Goal: Information Seeking & Learning: Stay updated

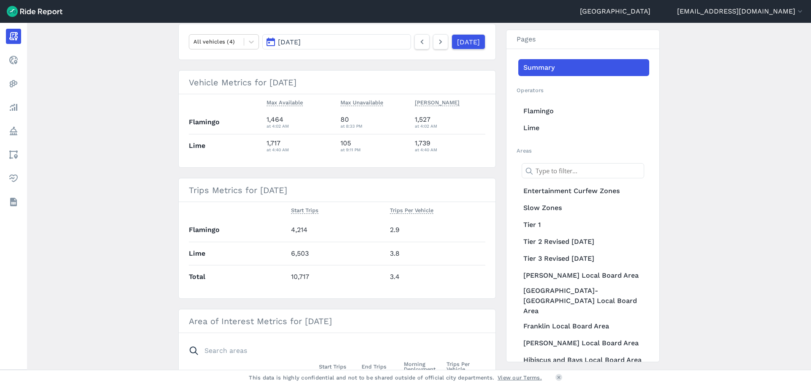
scroll to position [42, 0]
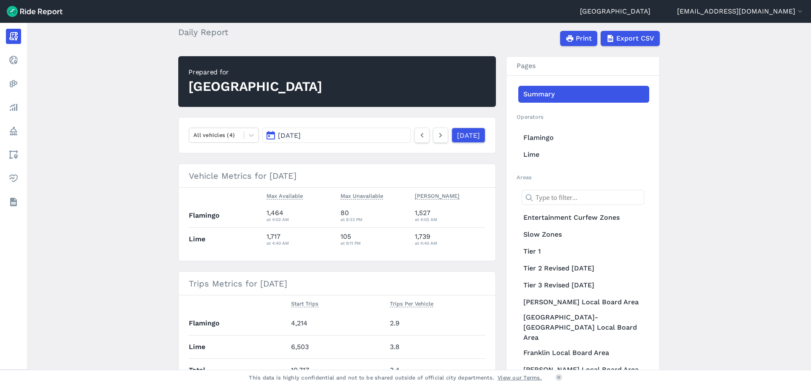
click at [375, 139] on button "[DATE]" at bounding box center [336, 135] width 149 height 15
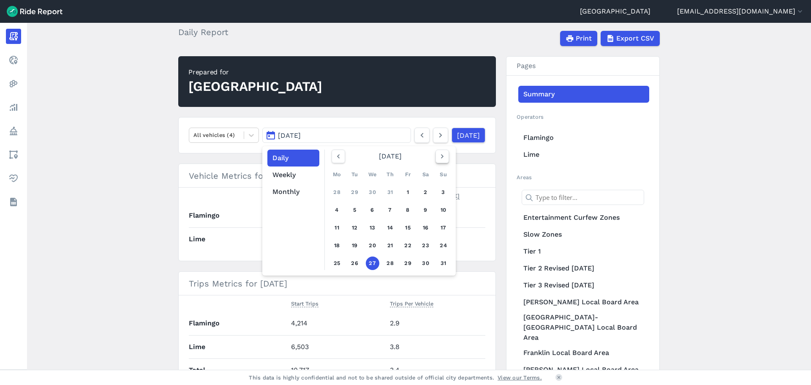
click at [439, 155] on icon "button" at bounding box center [442, 156] width 8 height 8
click at [339, 196] on link "1" at bounding box center [337, 192] width 14 height 14
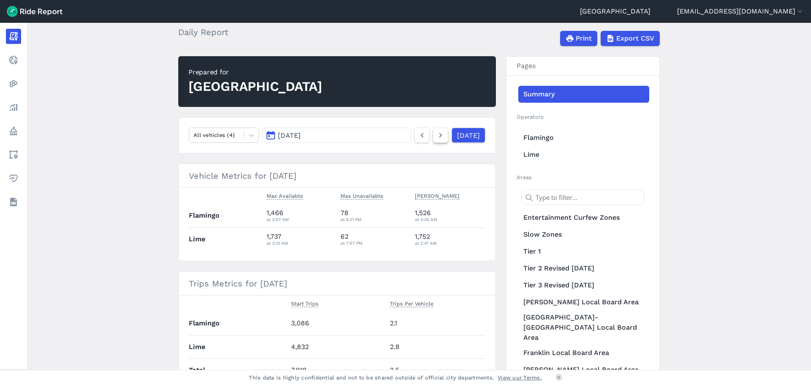
click at [436, 139] on icon at bounding box center [440, 135] width 9 height 10
click at [404, 140] on div "[DATE] [DATE]" at bounding box center [373, 135] width 223 height 15
click at [417, 138] on icon at bounding box center [421, 135] width 9 height 10
click at [356, 138] on button "[DATE]" at bounding box center [336, 135] width 149 height 15
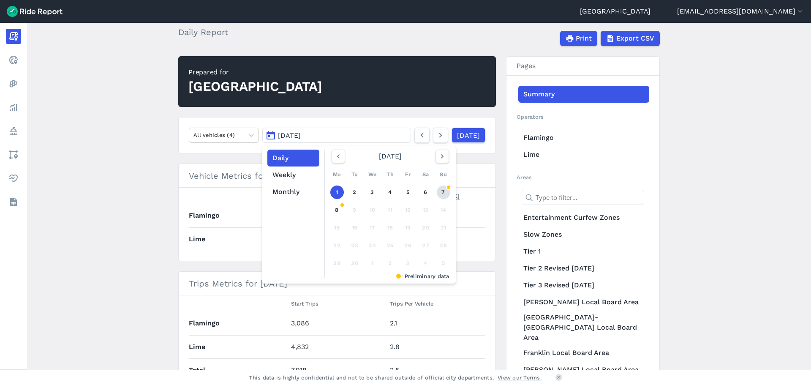
click at [439, 191] on link "7" at bounding box center [444, 192] width 14 height 14
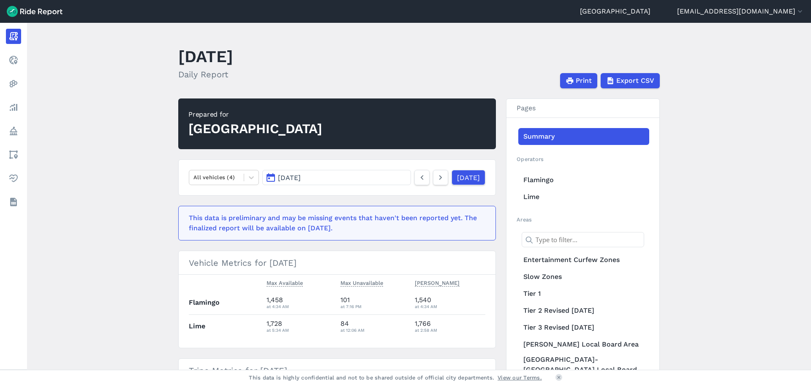
click at [209, 76] on h2 "Daily Report" at bounding box center [205, 74] width 55 height 13
click at [539, 184] on link "Flamingo" at bounding box center [583, 180] width 131 height 17
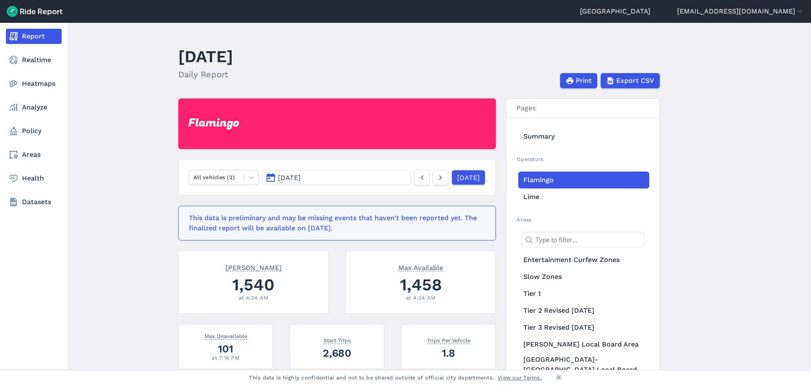
click at [29, 37] on link "Report" at bounding box center [34, 36] width 56 height 15
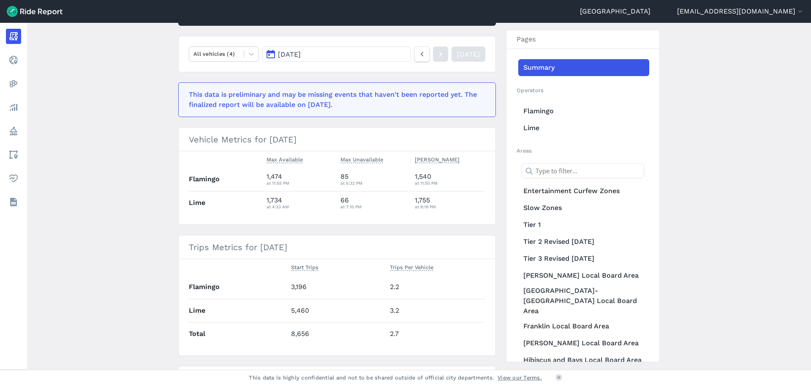
scroll to position [127, 0]
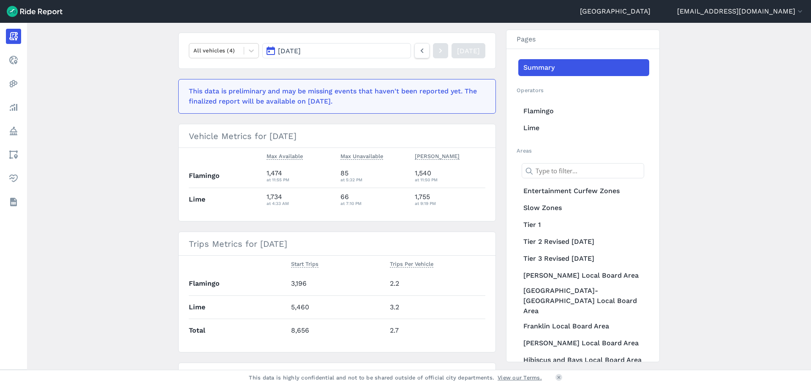
click at [470, 53] on link "[DATE]" at bounding box center [469, 50] width 34 height 15
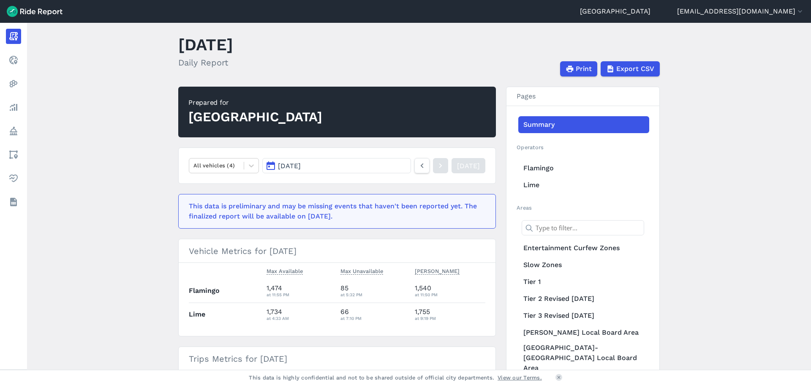
scroll to position [0, 0]
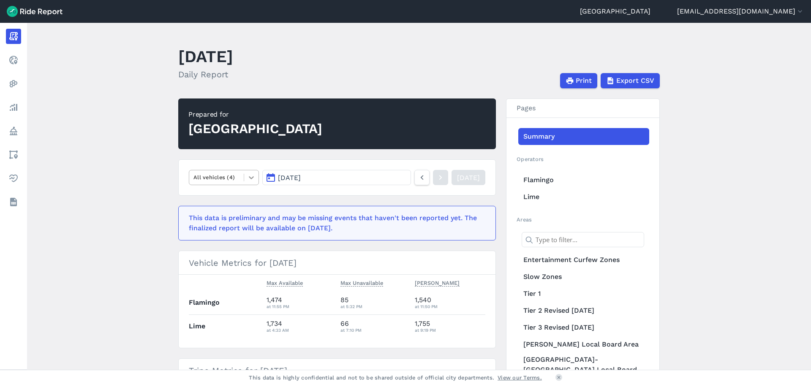
click at [251, 177] on icon at bounding box center [251, 177] width 5 height 3
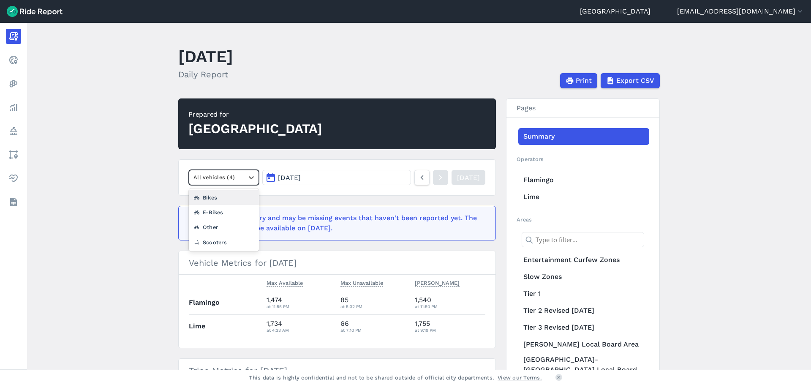
click at [320, 161] on nav "option Bikes focused, 2 of 5. 4 results available. Use Up and Down to choose op…" at bounding box center [337, 177] width 318 height 36
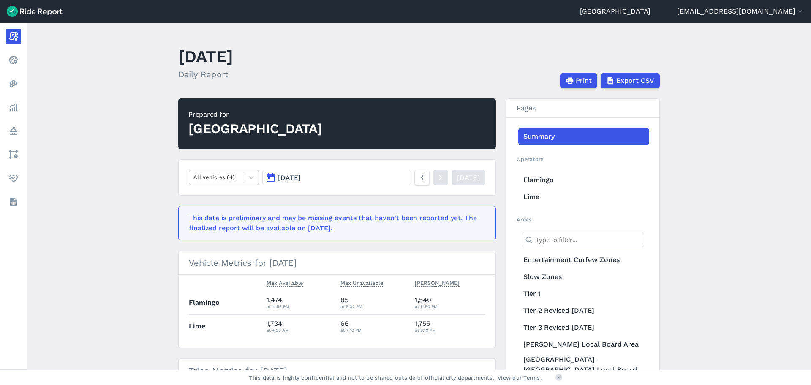
click at [395, 177] on button "[DATE]" at bounding box center [336, 177] width 149 height 15
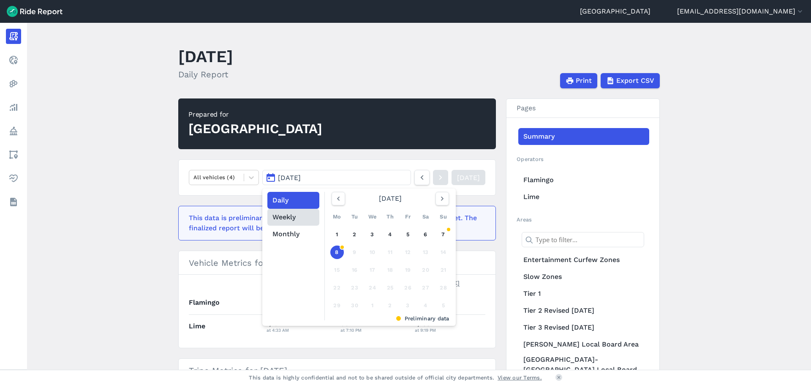
click at [277, 218] on button "Weekly" at bounding box center [293, 217] width 52 height 17
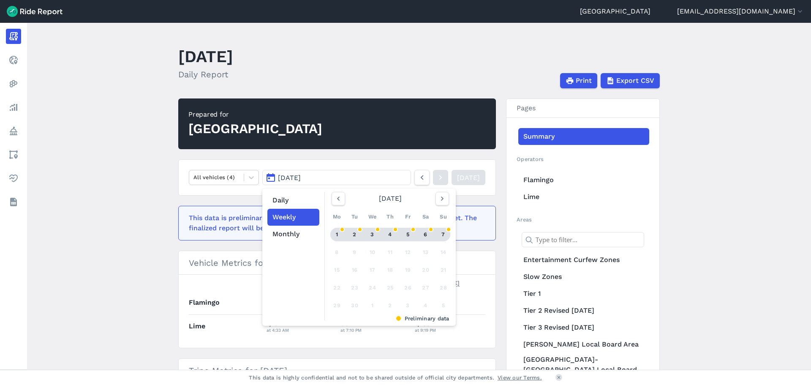
click at [338, 232] on div "1" at bounding box center [337, 235] width 14 height 14
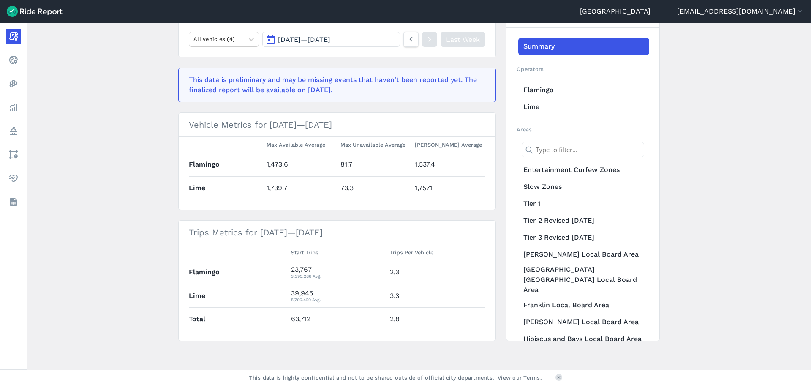
scroll to position [140, 0]
drag, startPoint x: 136, startPoint y: 150, endPoint x: 253, endPoint y: 197, distance: 126.2
click at [136, 150] on main "[DATE]—[DATE] Weekly Report Print Export CSV Prepared for Auckland All vehicles…" at bounding box center [419, 196] width 784 height 347
